Goal: Task Accomplishment & Management: Use online tool/utility

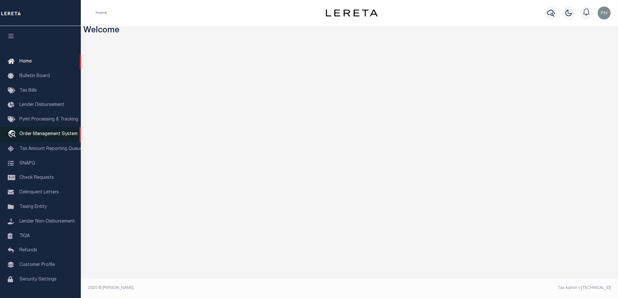
click at [37, 136] on span "Order Management System" at bounding box center [48, 134] width 58 height 5
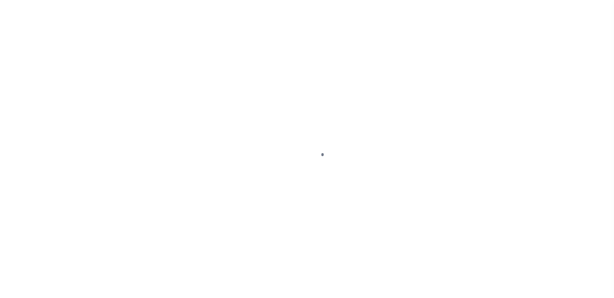
scroll to position [17, 0]
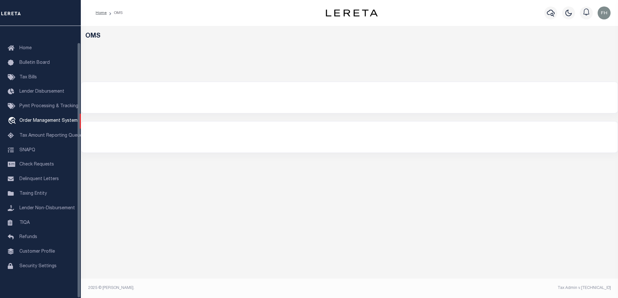
select select "200"
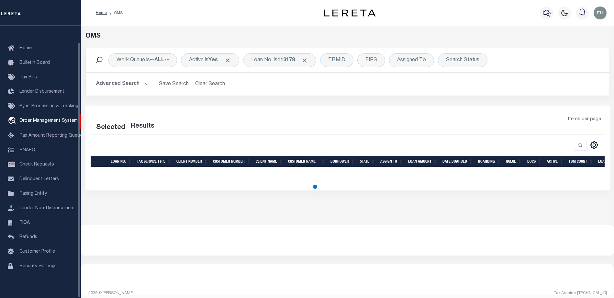
select select "200"
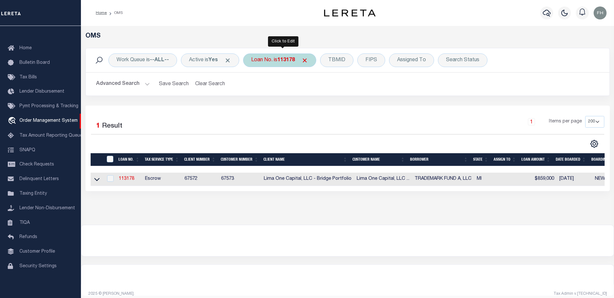
click at [312, 61] on div "Loan No. is 113178" at bounding box center [279, 60] width 73 height 14
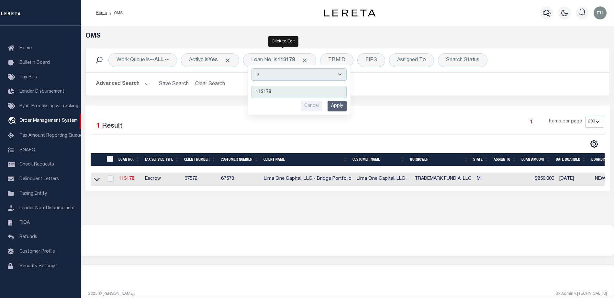
click at [115, 224] on div "OMS Work Queue is --ALL-- Active is Yes Loan No. is 113178 Is Contains 113178 C…" at bounding box center [347, 125] width 533 height 199
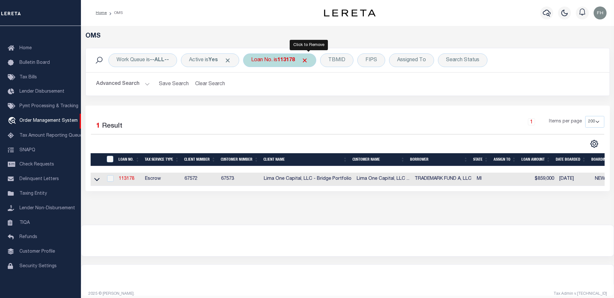
click at [308, 60] on span "Click to Remove" at bounding box center [304, 60] width 7 height 7
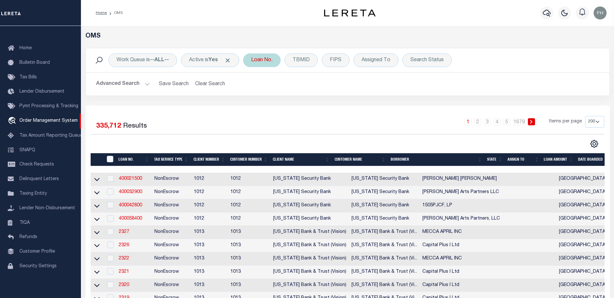
click at [277, 60] on div "Loan No." at bounding box center [262, 60] width 38 height 14
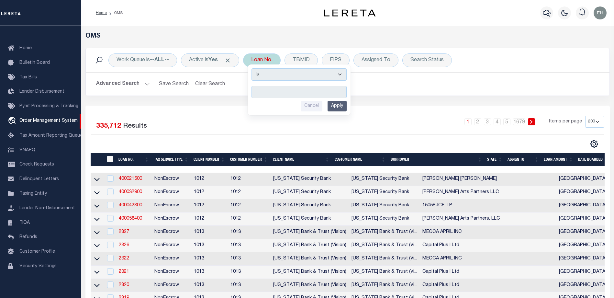
click at [272, 89] on input "text" at bounding box center [298, 92] width 95 height 12
type input "130360"
click at [341, 104] on input "Apply" at bounding box center [336, 106] width 19 height 11
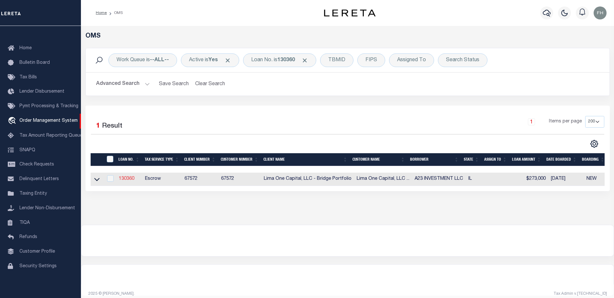
click at [121, 178] on link "130360" at bounding box center [127, 178] width 16 height 5
type input "130360"
type input "A23 INVESTMENT LLC"
select select
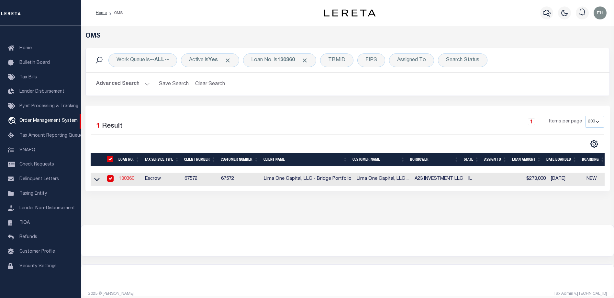
select select
select select "20"
select select
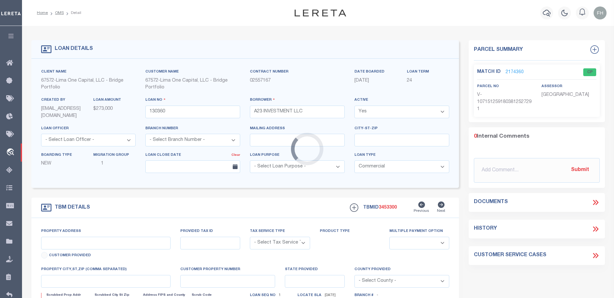
type input "[STREET_ADDRESS]"
radio input "true"
select select "Escrow"
select select
type input "[GEOGRAPHIC_DATA] IL 60649"
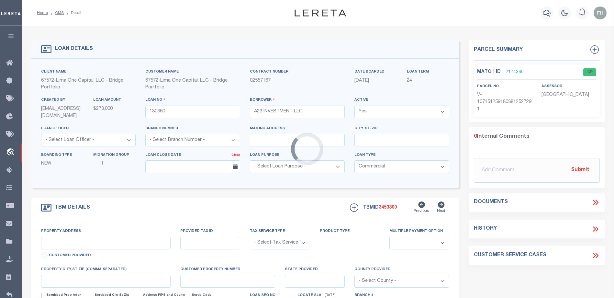
type input "130360-1"
type input "IL"
type textarea "COLLECTOR: ENTITY: PARCEL: 21"
type textarea "Compare"
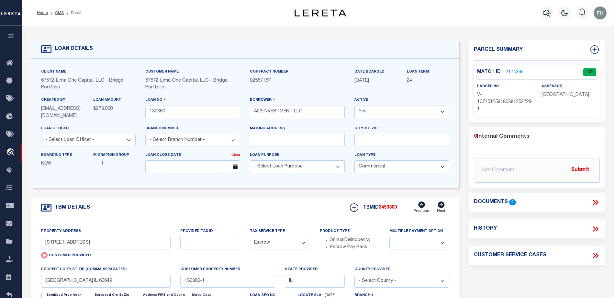
click at [510, 70] on link "2174360" at bounding box center [514, 72] width 18 height 7
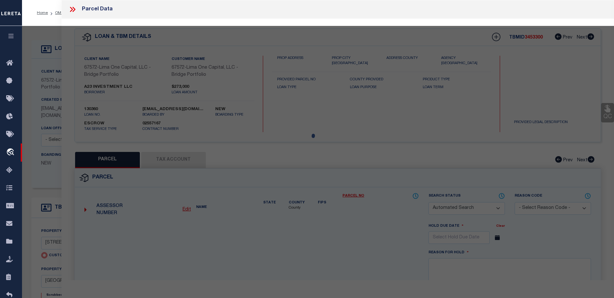
checkbox input "false"
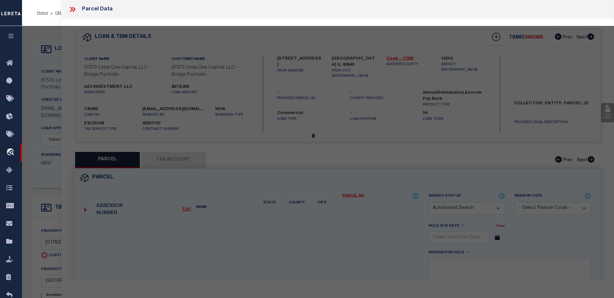
select select "CP"
select select "AGW"
select select
type input "[STREET_ADDRESS]"
checkbox input "false"
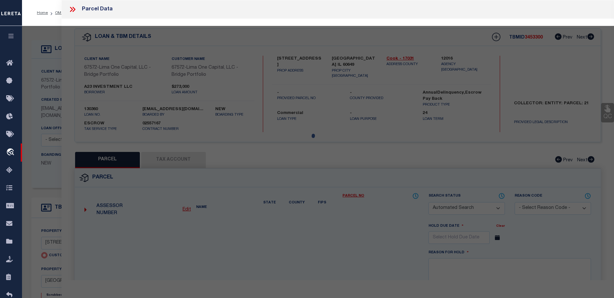
type input "[GEOGRAPHIC_DATA] IL 60649"
